Goal: Use online tool/utility: Utilize a website feature to perform a specific function

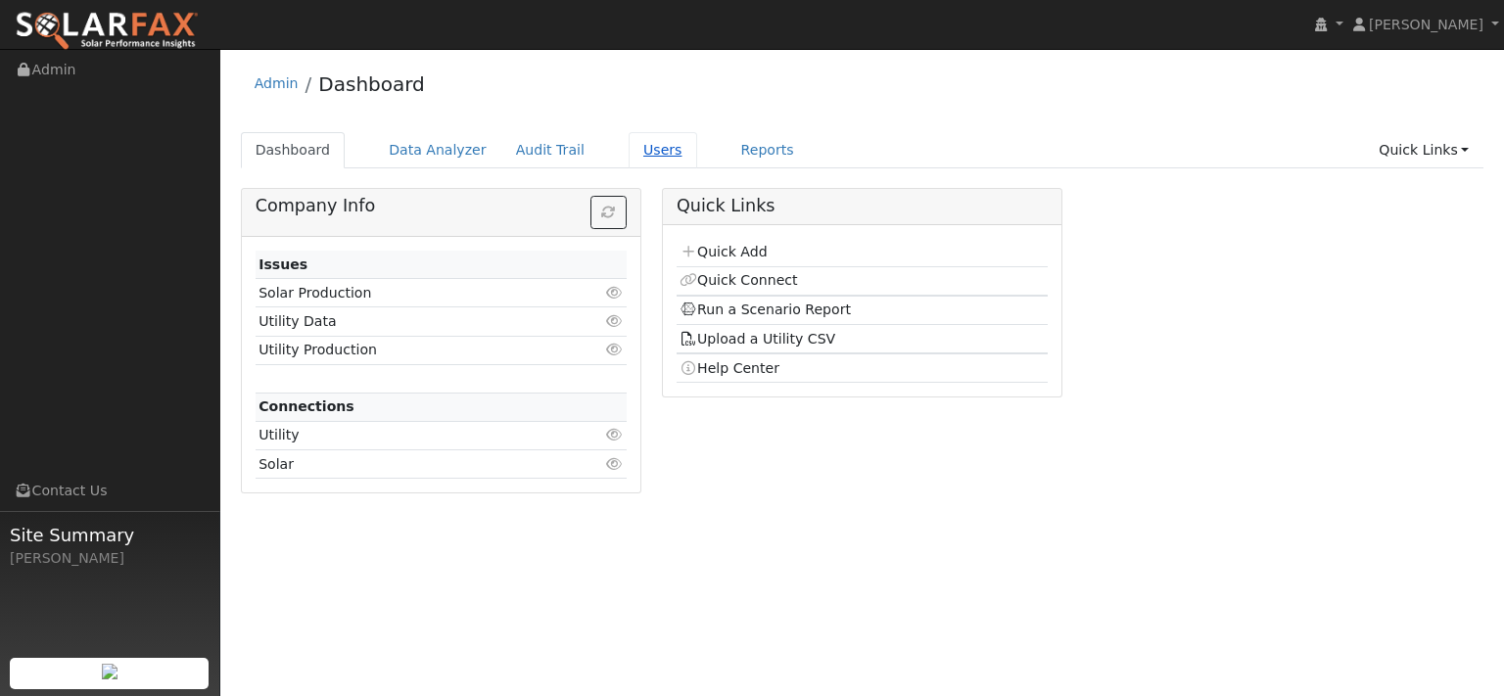
click at [697, 162] on link "Users" at bounding box center [663, 150] width 69 height 36
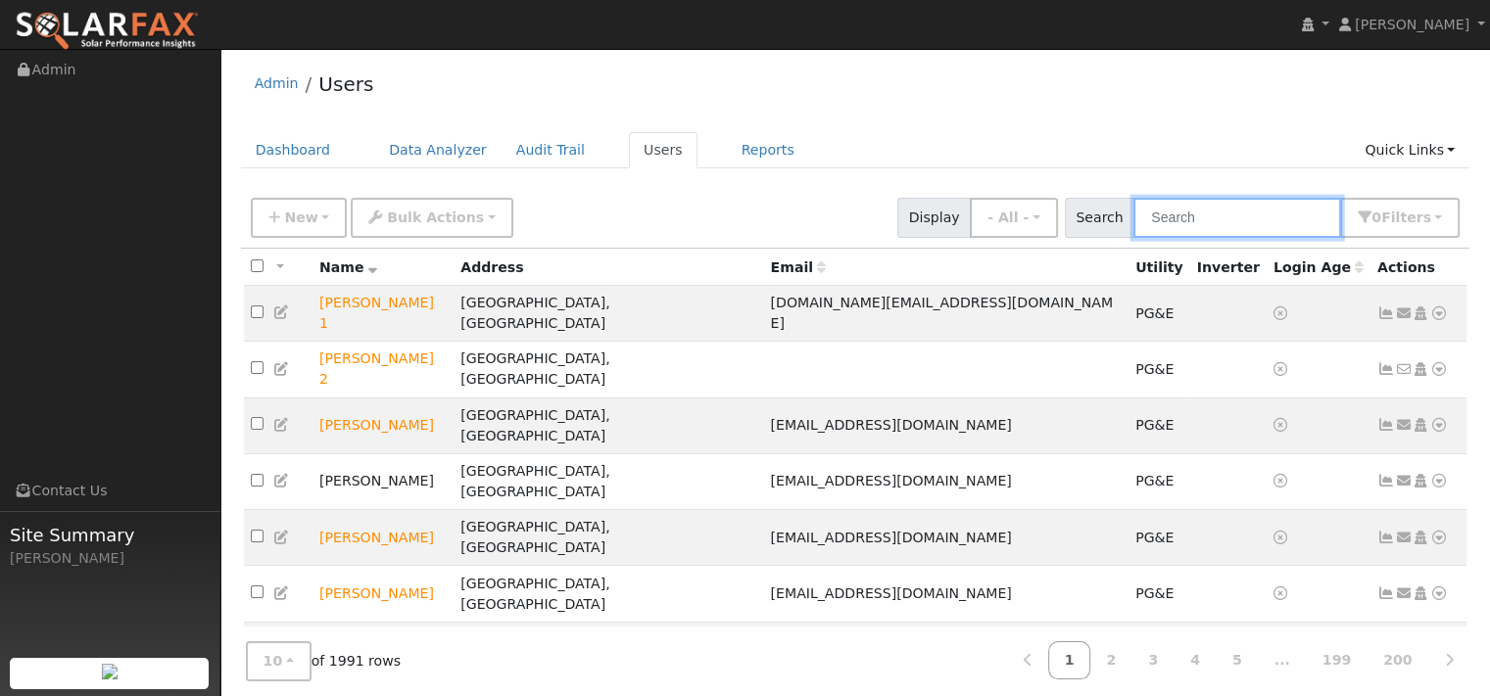
click at [1133, 221] on input "text" at bounding box center [1237, 218] width 208 height 40
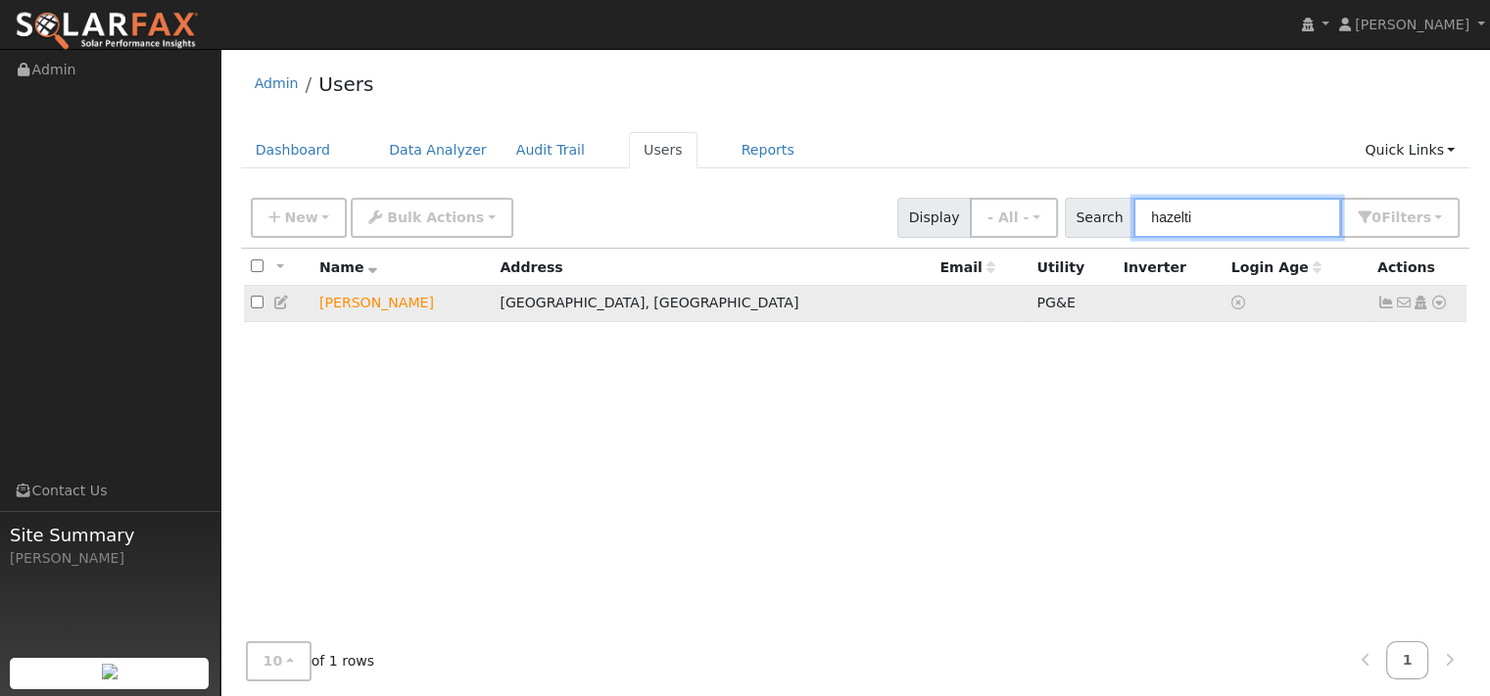
type input "hazelti"
click at [1430, 309] on icon at bounding box center [1439, 303] width 18 height 14
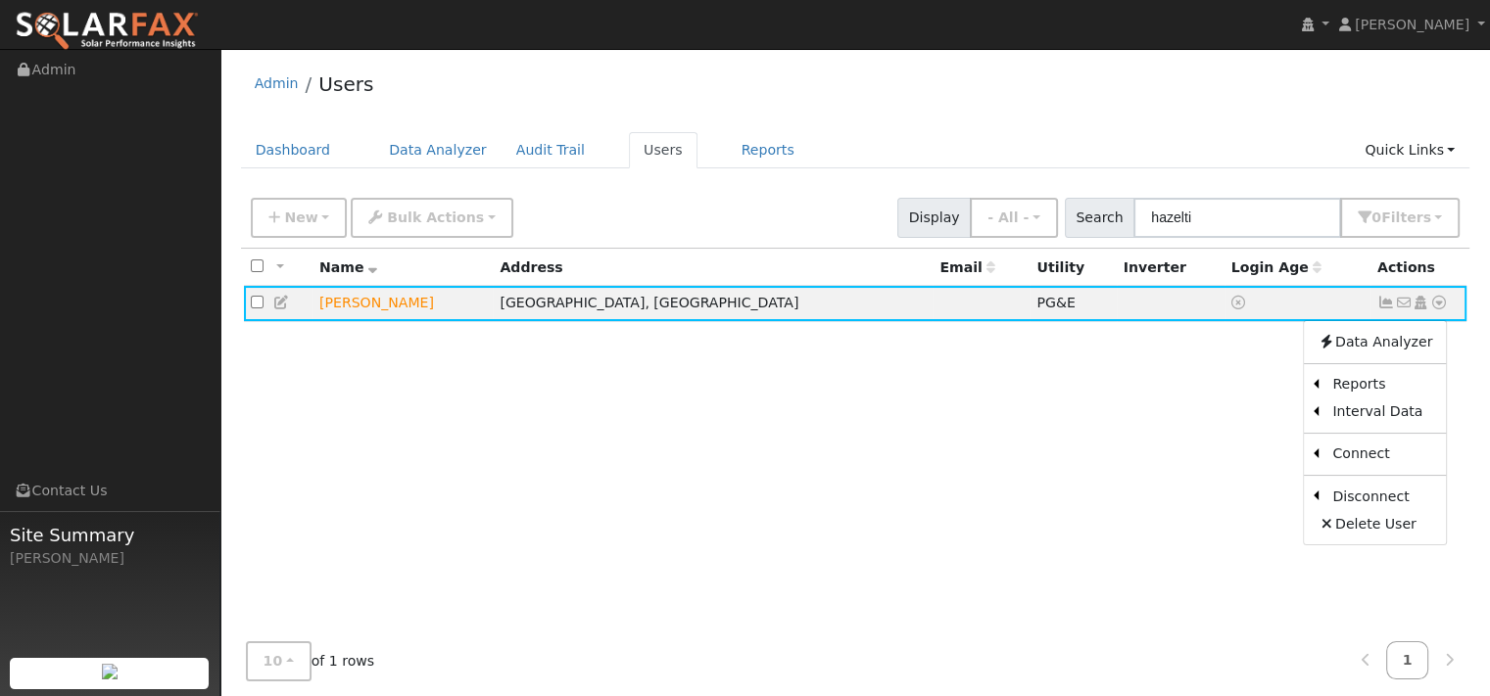
click at [1361, 355] on link "Data Analyzer" at bounding box center [1374, 341] width 142 height 27
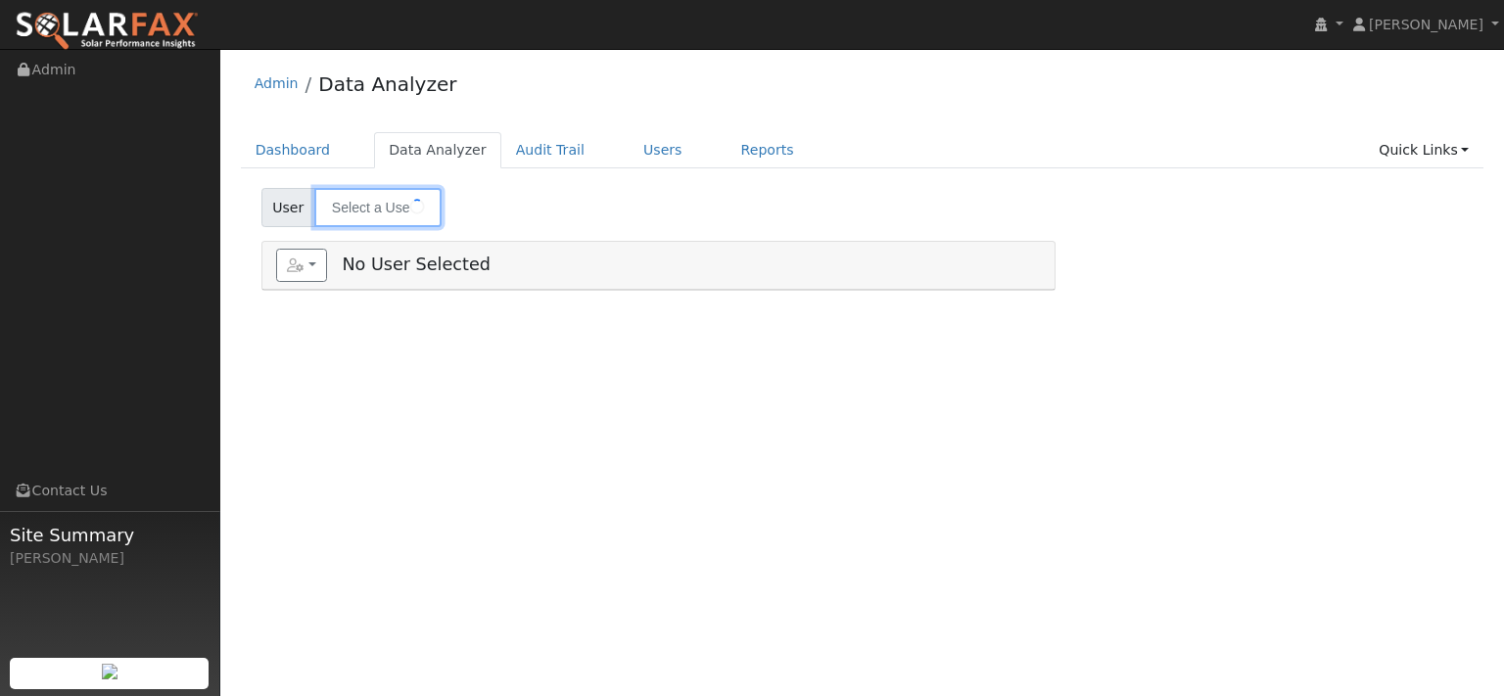
type input "[PERSON_NAME]"
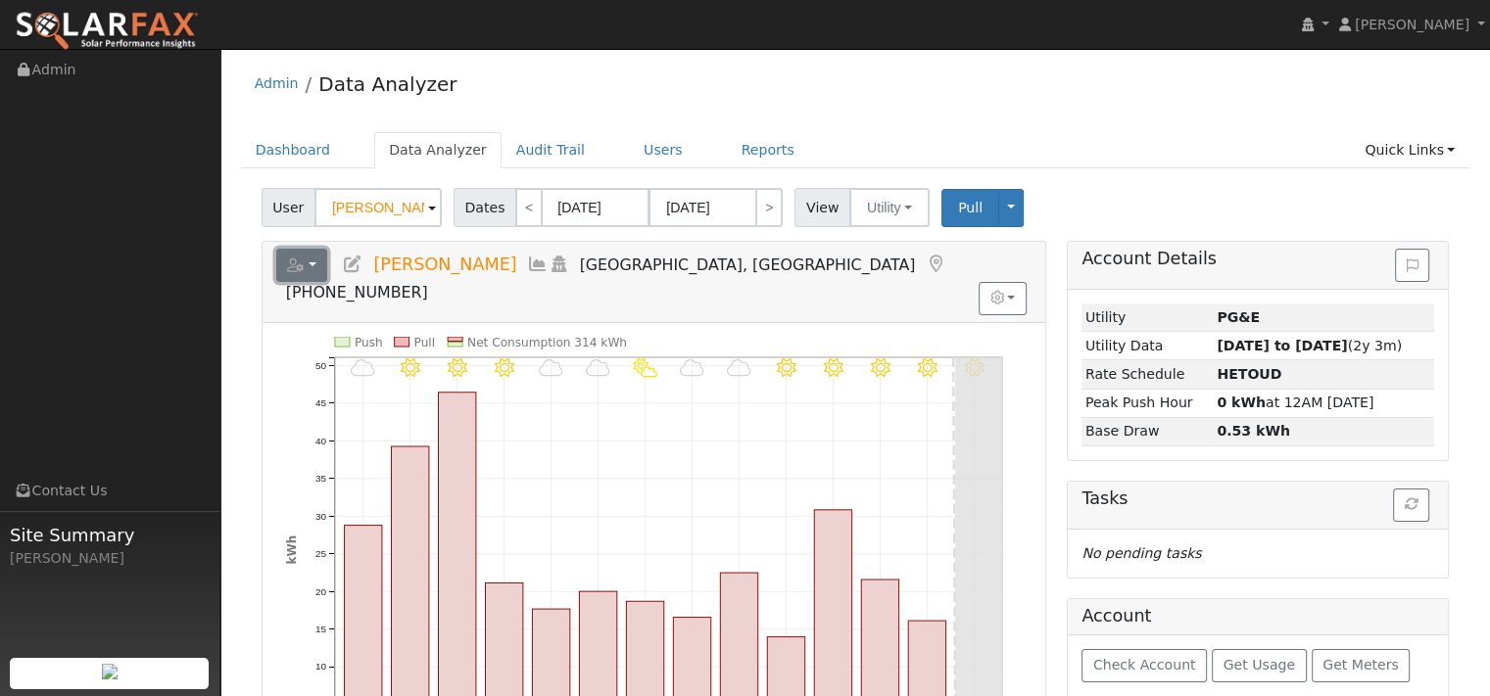
click at [327, 282] on button "button" at bounding box center [302, 265] width 52 height 33
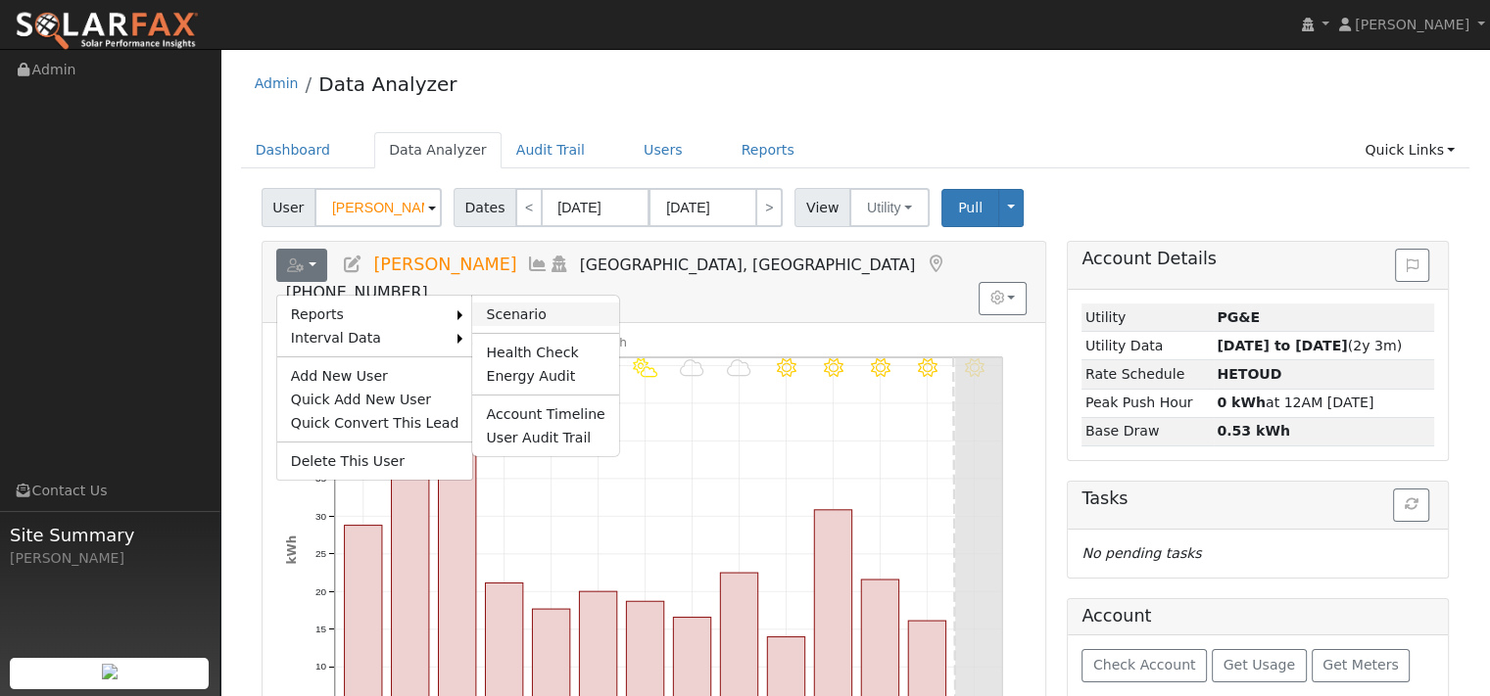
click at [537, 326] on link "Scenario" at bounding box center [545, 315] width 146 height 24
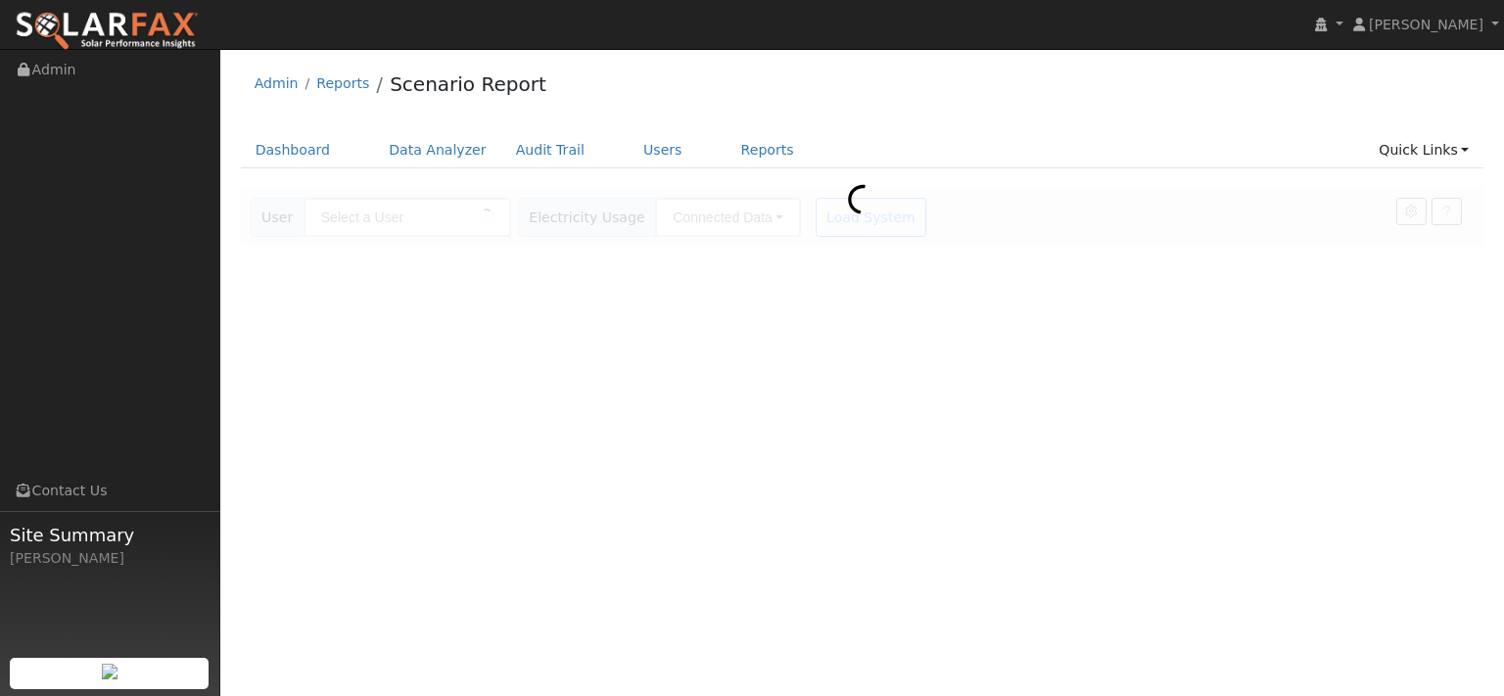
type input "[PERSON_NAME]"
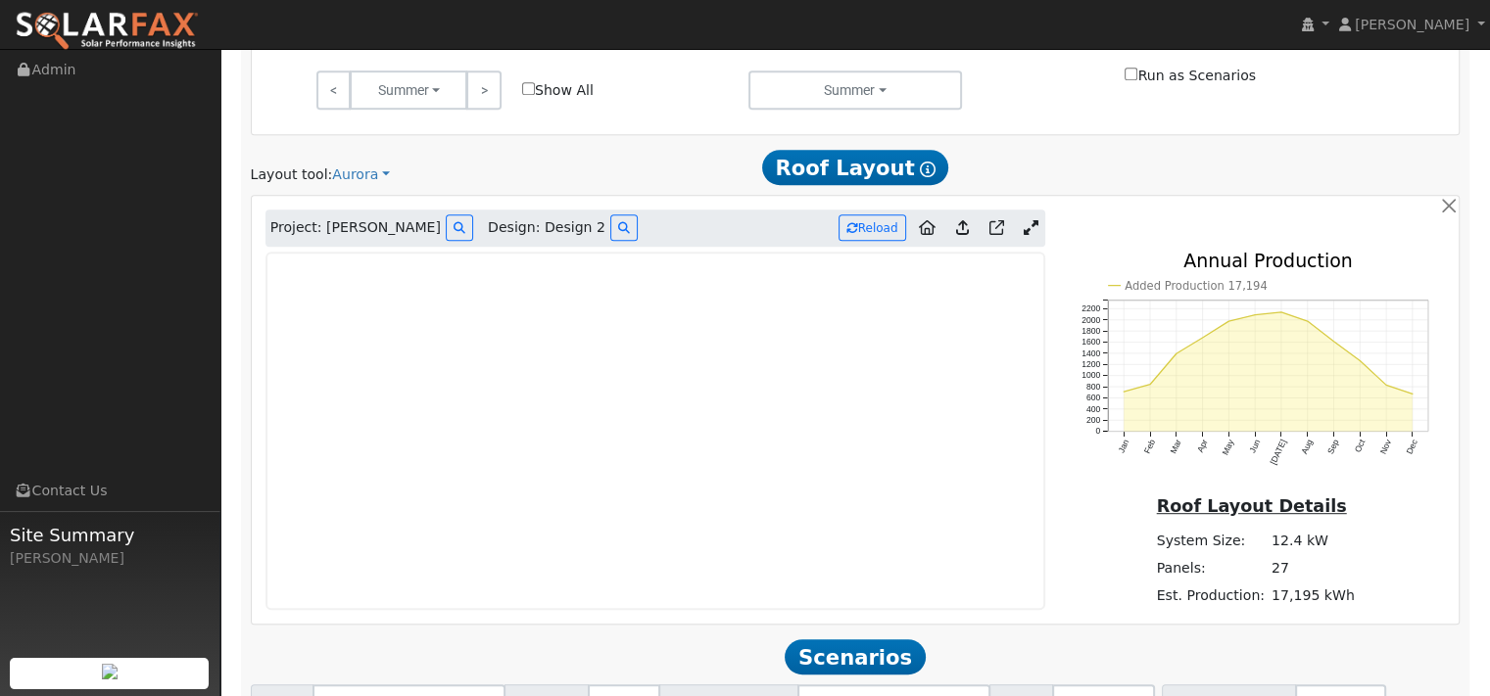
scroll to position [1077, 0]
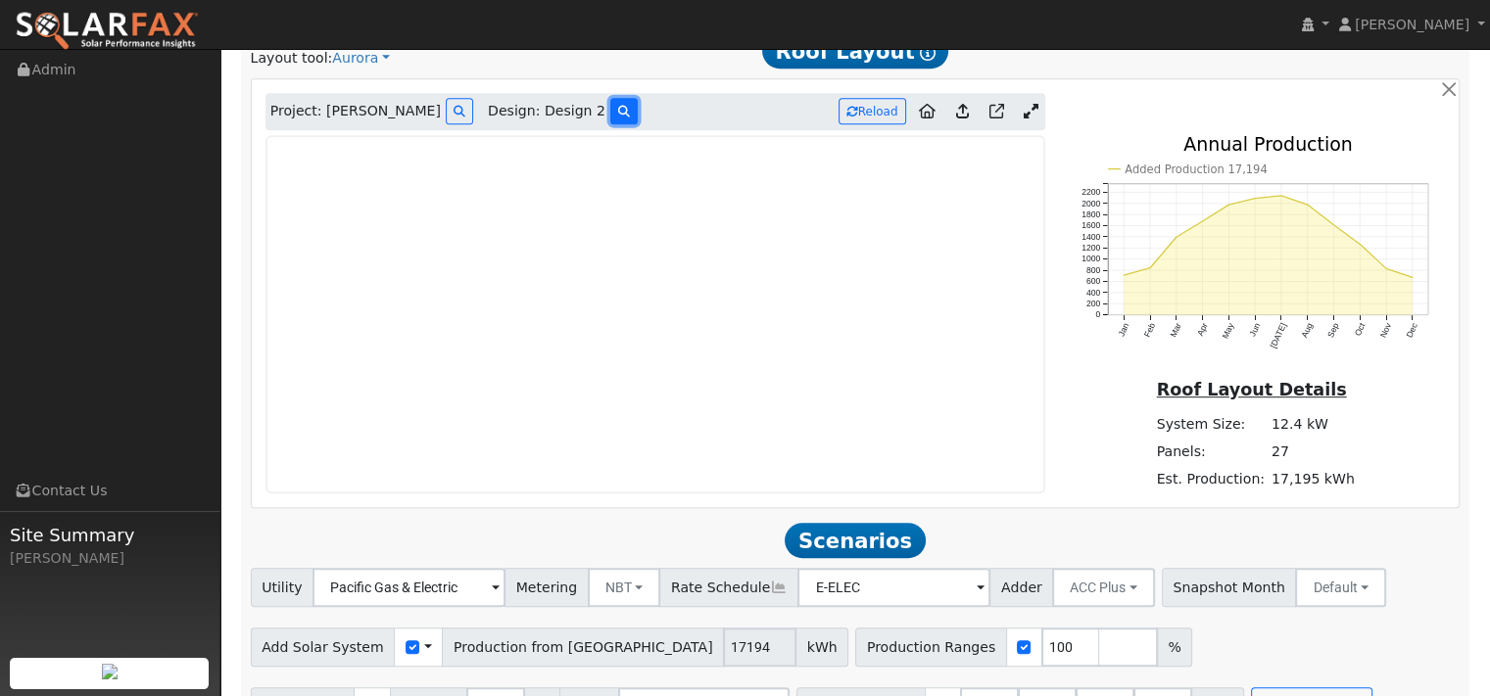
click at [630, 118] on icon at bounding box center [624, 112] width 12 height 12
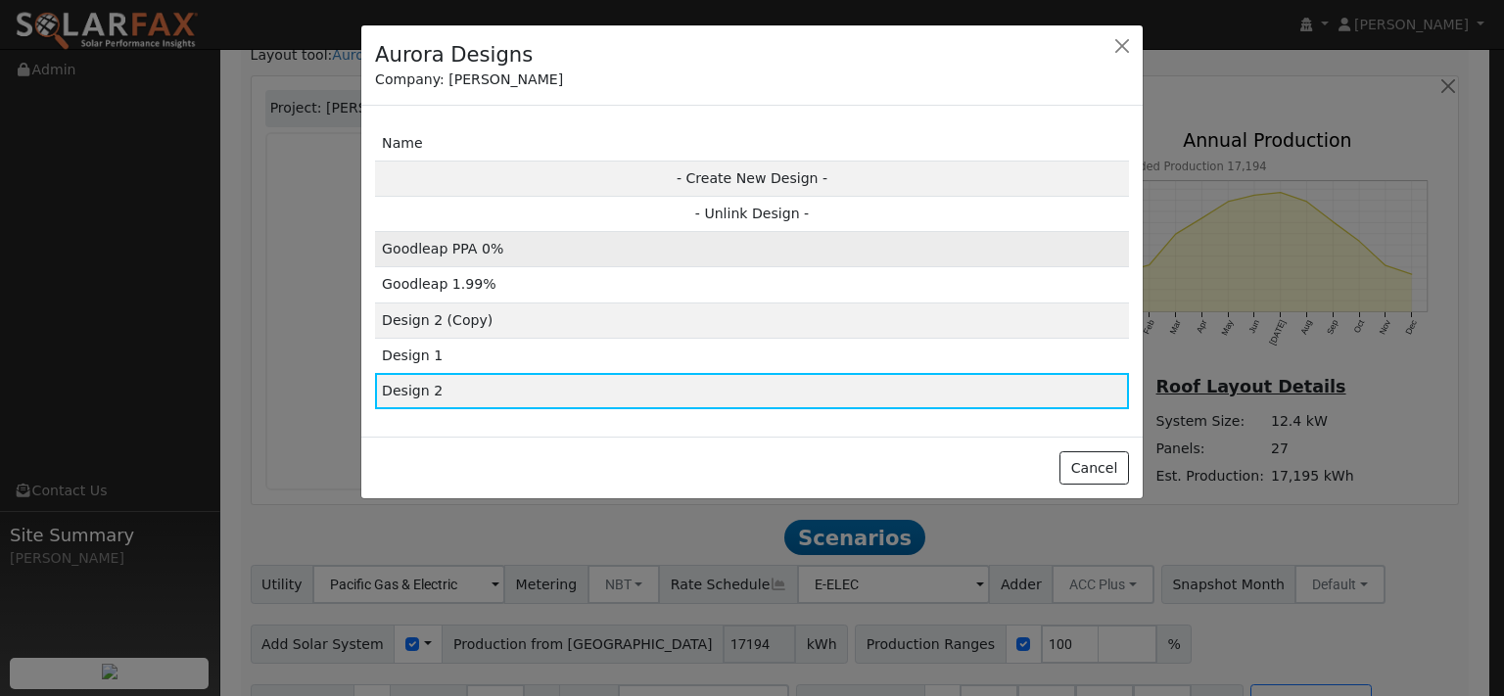
click at [467, 267] on td "Goodleap PPA 0%" at bounding box center [752, 249] width 754 height 35
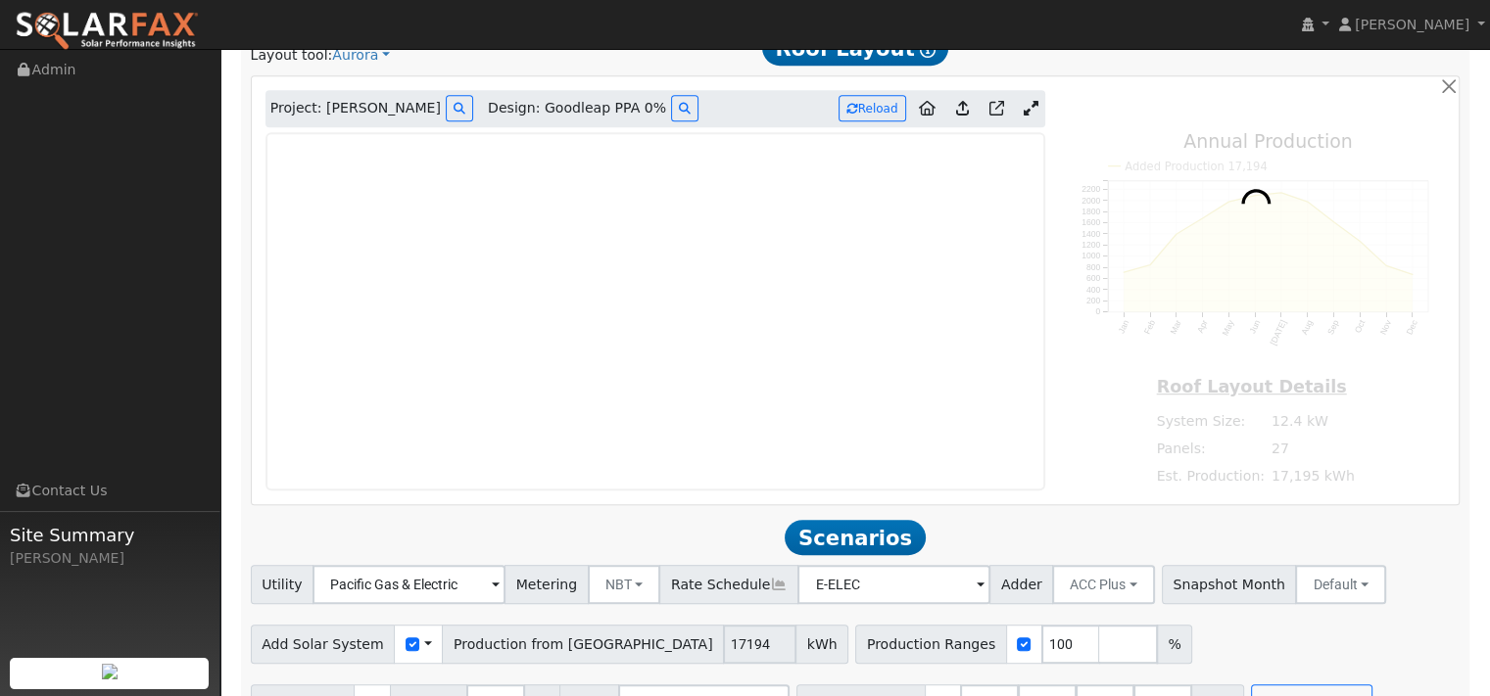
type input "17424"
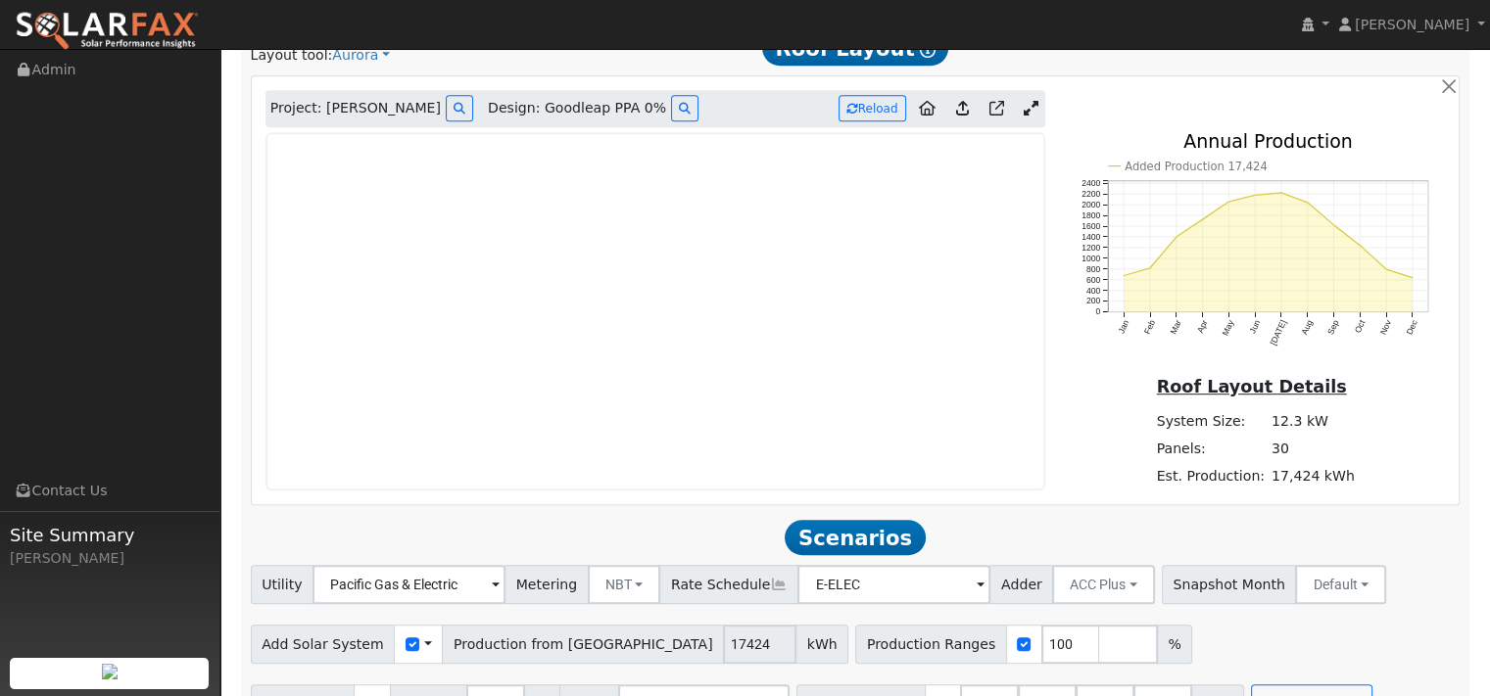
click at [1023, 116] on icon at bounding box center [1030, 108] width 15 height 15
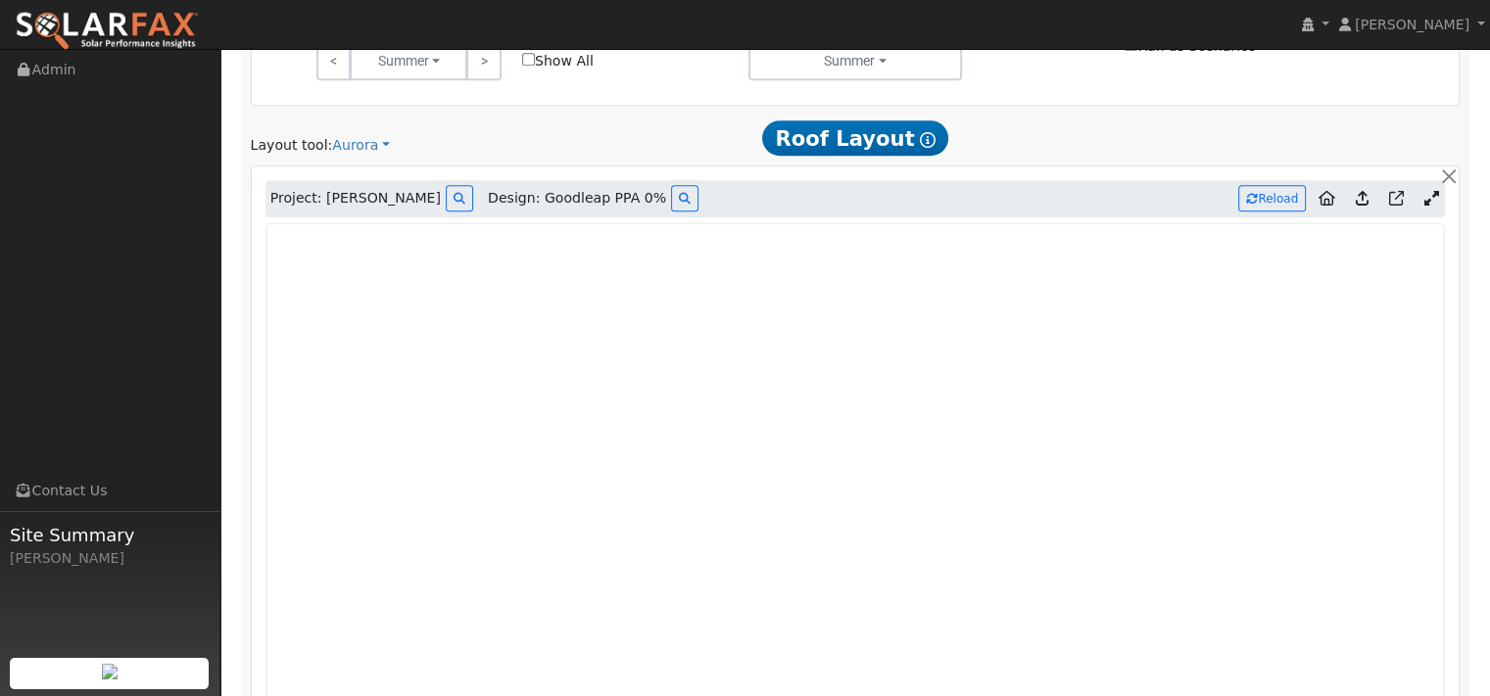
scroll to position [991, 0]
